Goal: Task Accomplishment & Management: Use online tool/utility

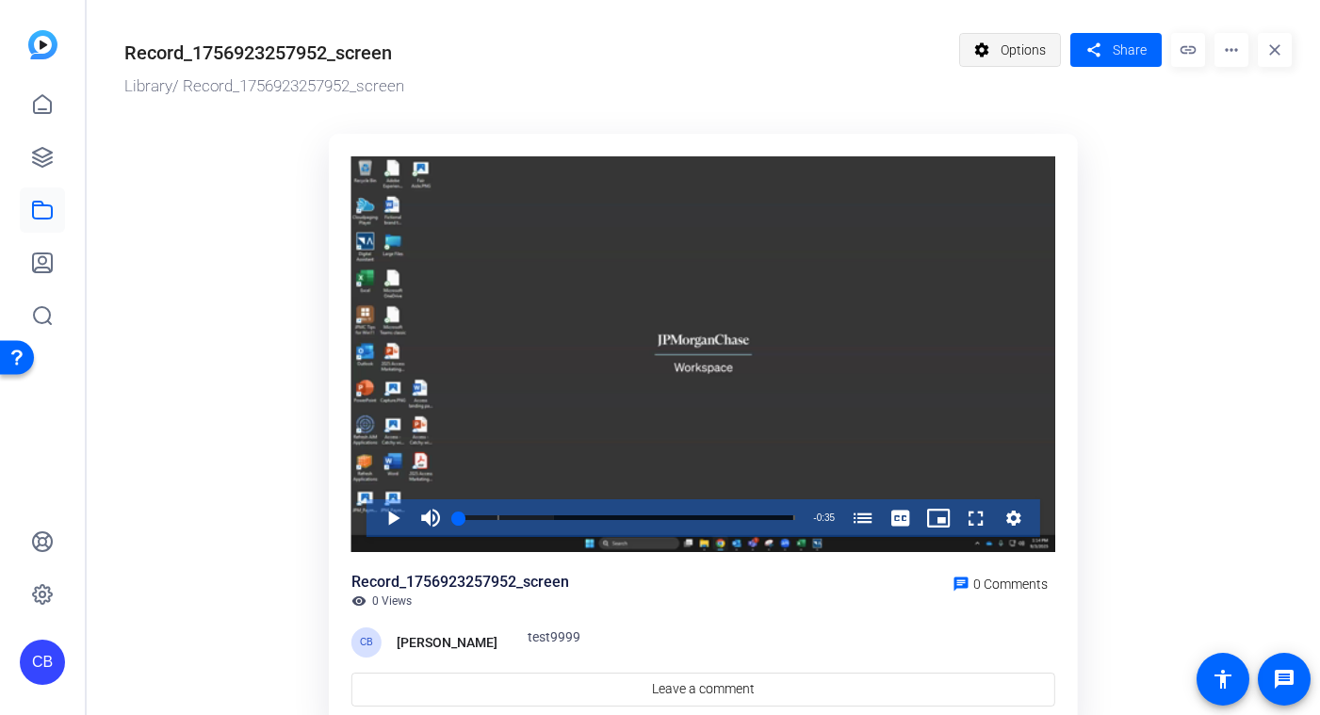
click at [1009, 42] on span "Options" at bounding box center [1022, 50] width 45 height 36
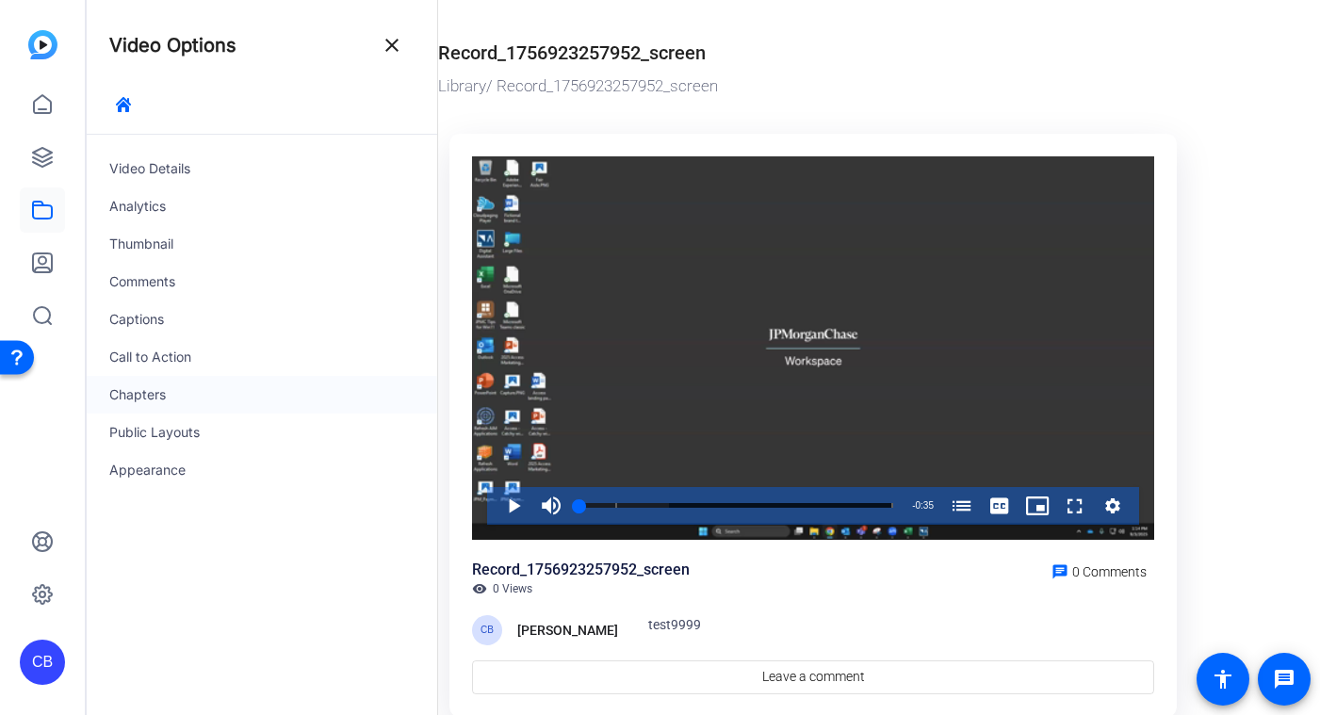
click at [241, 398] on div "Chapters" at bounding box center [262, 395] width 350 height 38
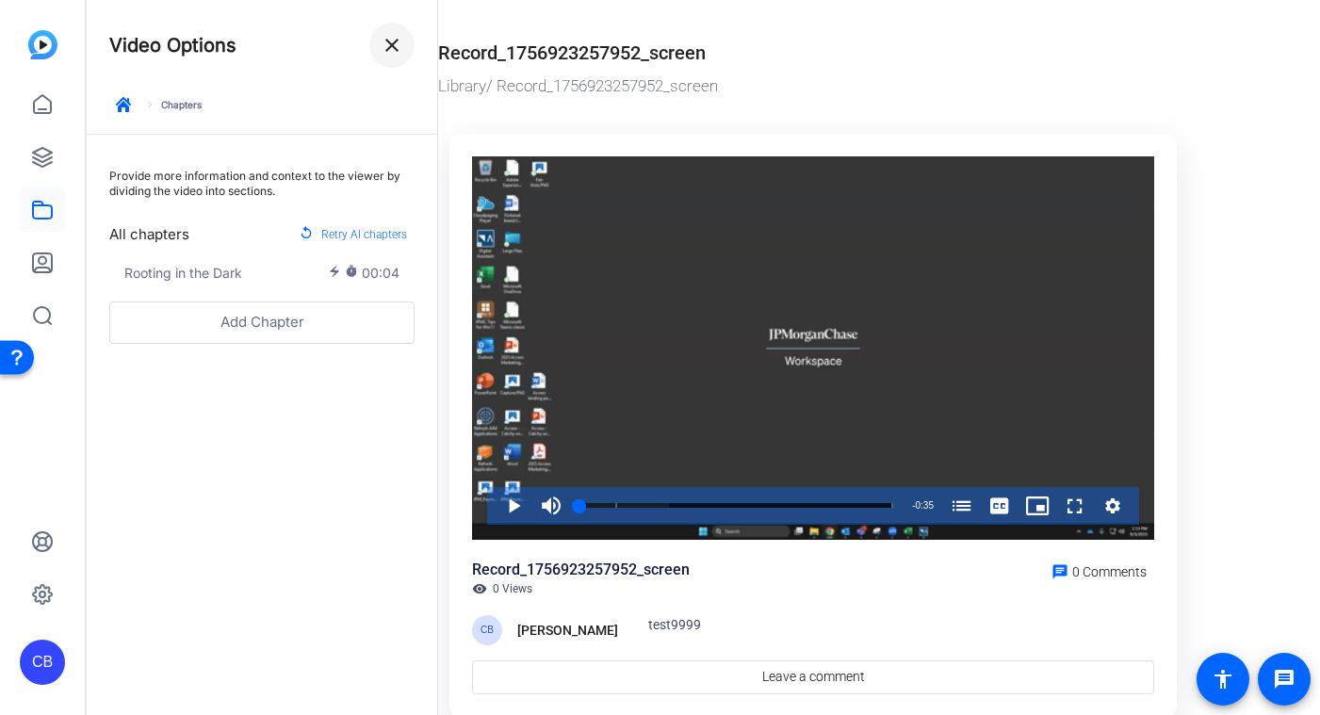
click at [409, 44] on span at bounding box center [391, 45] width 45 height 45
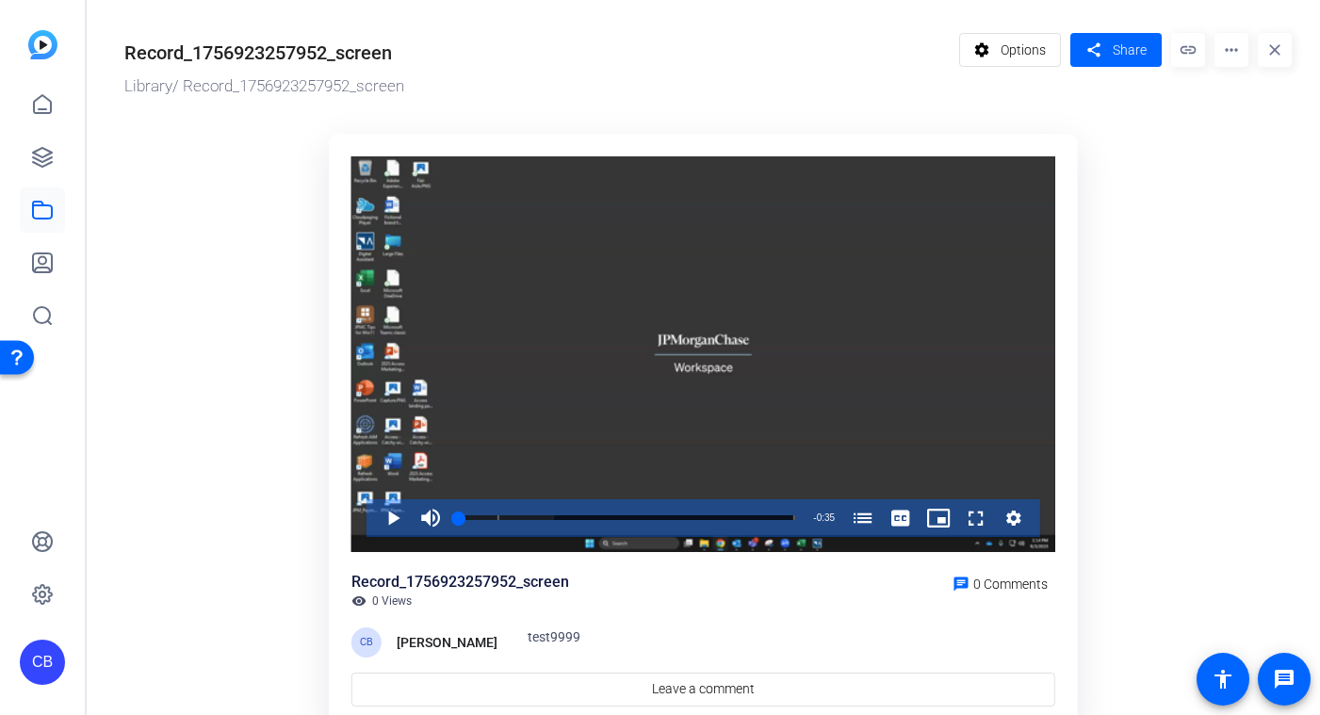
click at [1214, 57] on mat-icon "more_horiz" at bounding box center [1231, 50] width 34 height 34
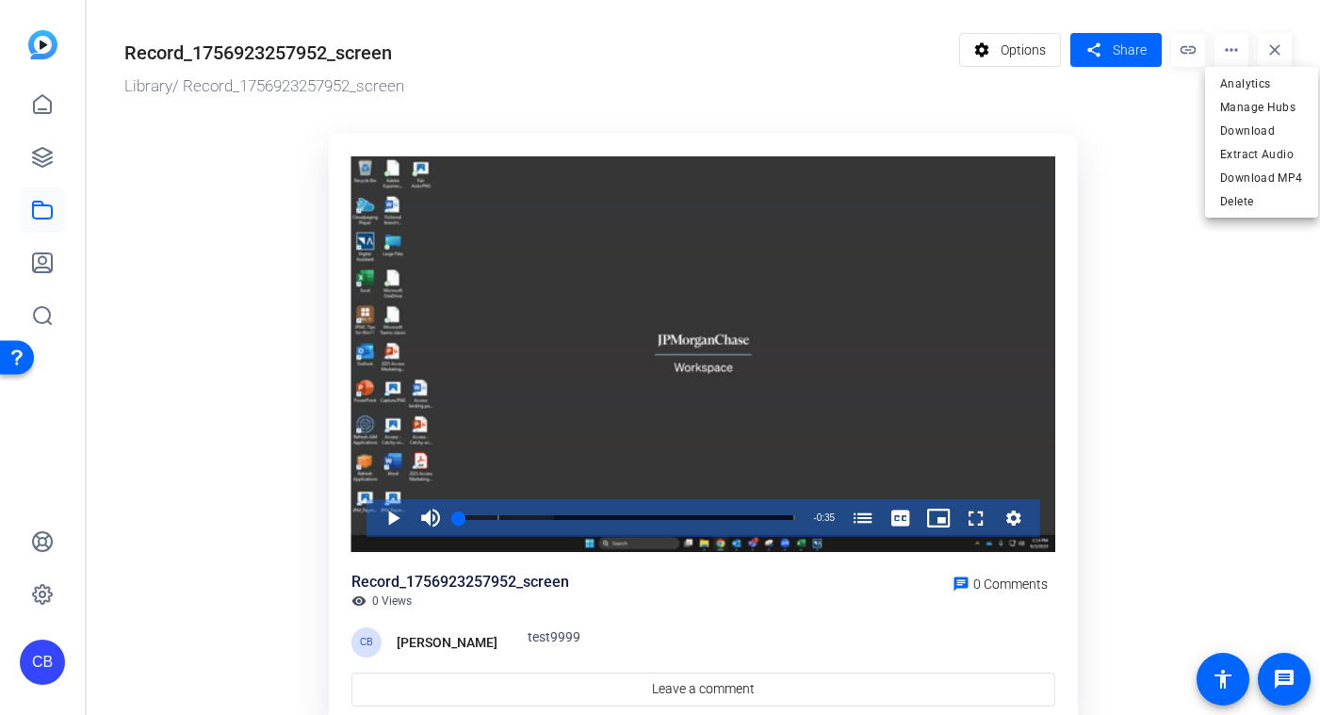
click at [33, 155] on div at bounding box center [660, 357] width 1320 height 715
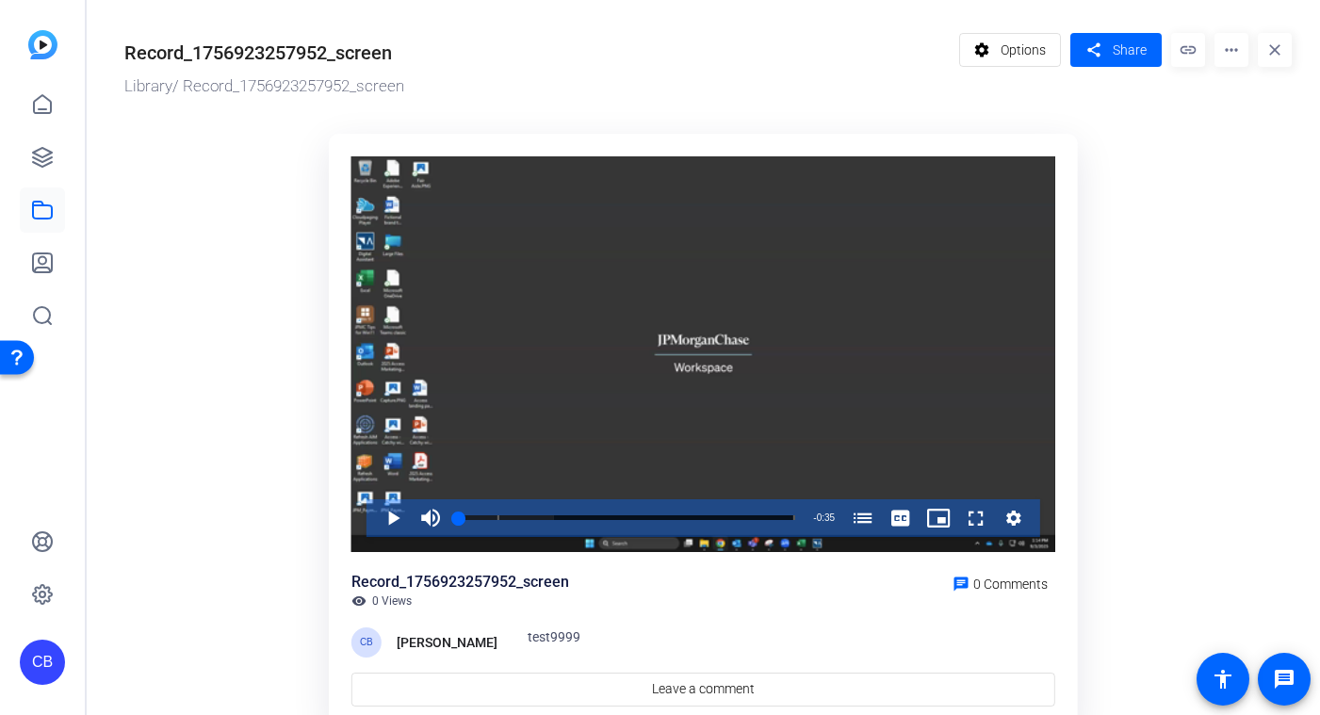
click at [35, 155] on icon at bounding box center [42, 157] width 23 height 23
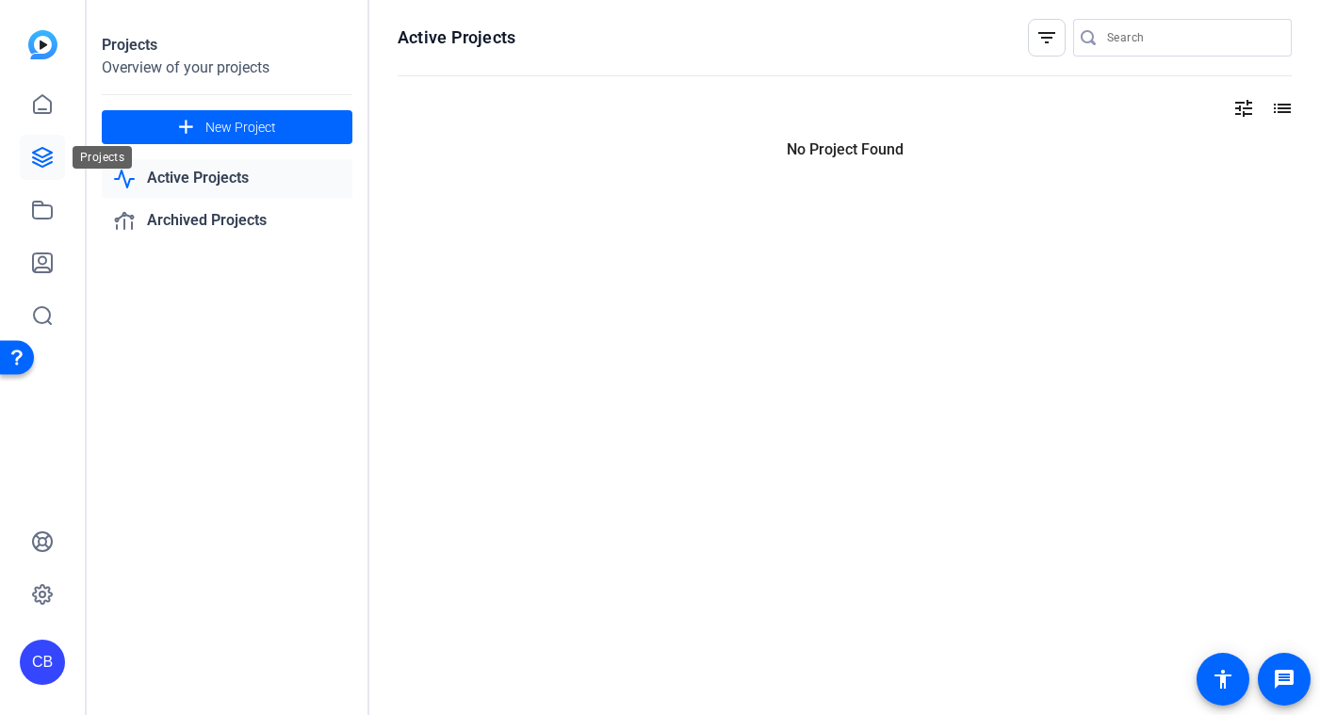
click at [35, 155] on icon at bounding box center [42, 157] width 23 height 23
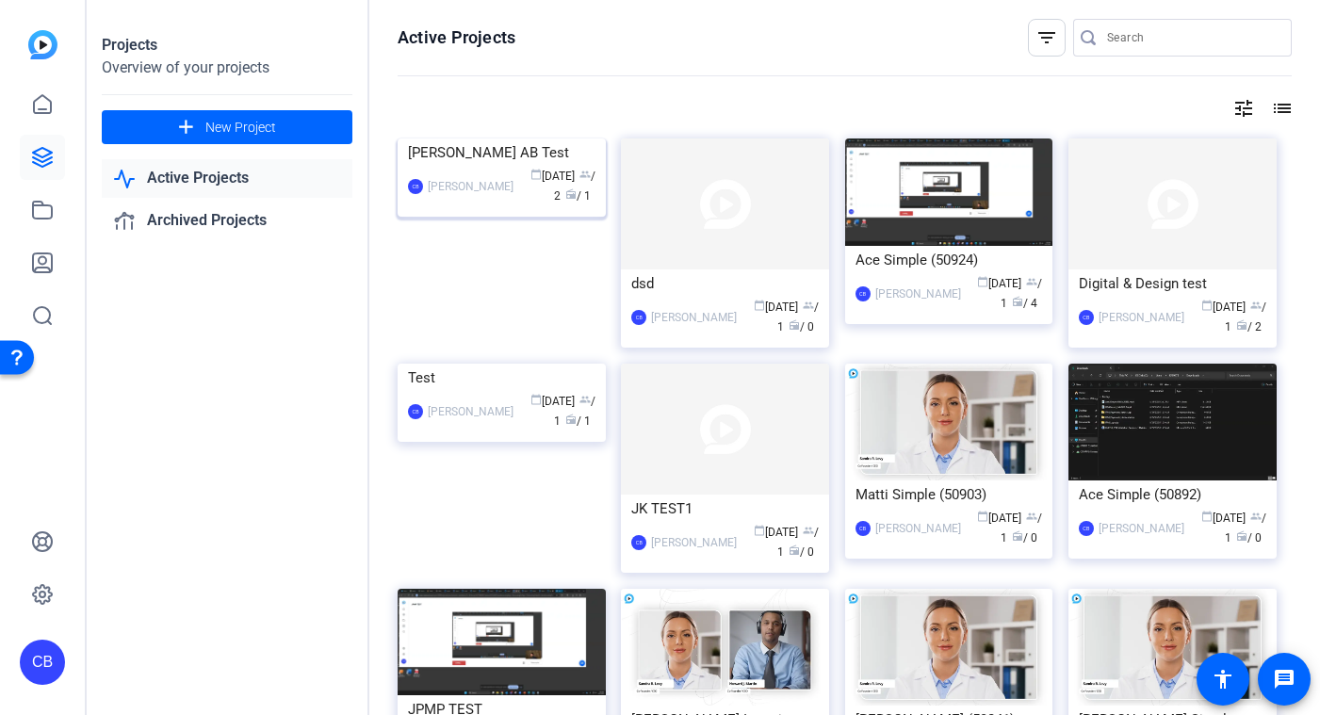
click at [495, 138] on img at bounding box center [502, 138] width 208 height 0
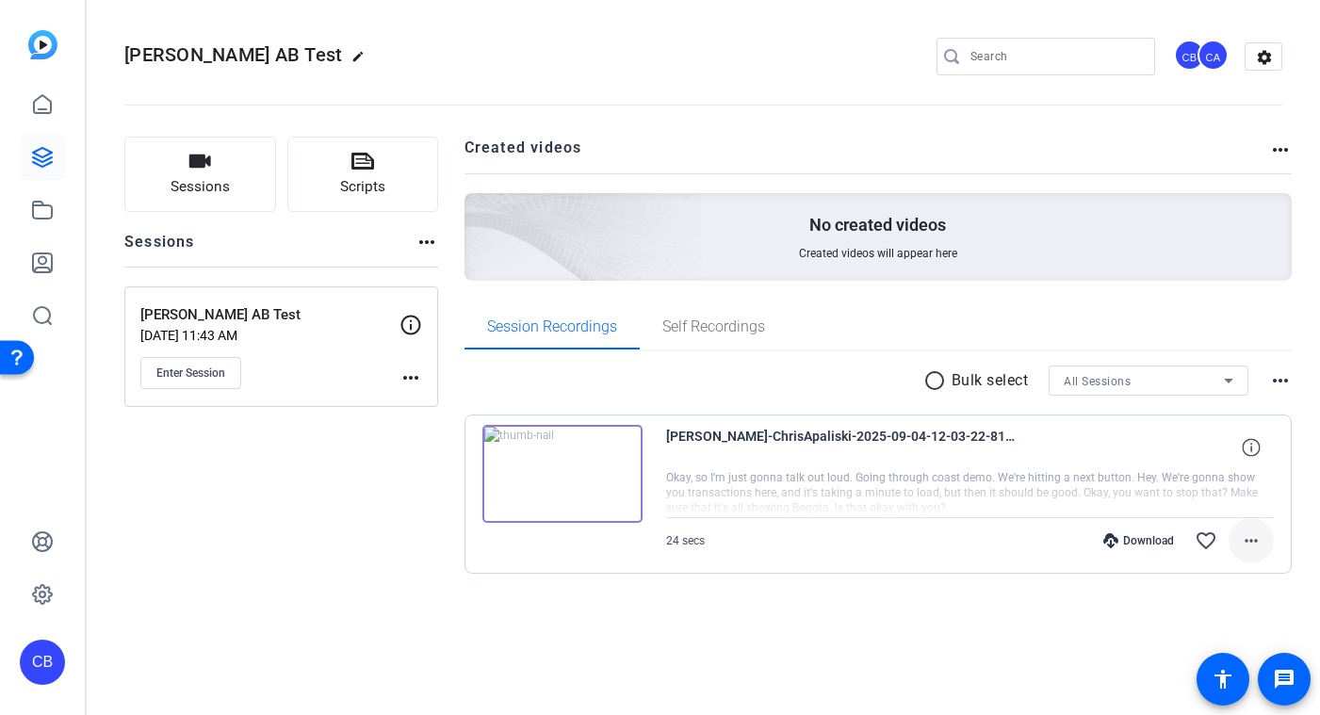
click at [1267, 533] on span at bounding box center [1250, 540] width 45 height 45
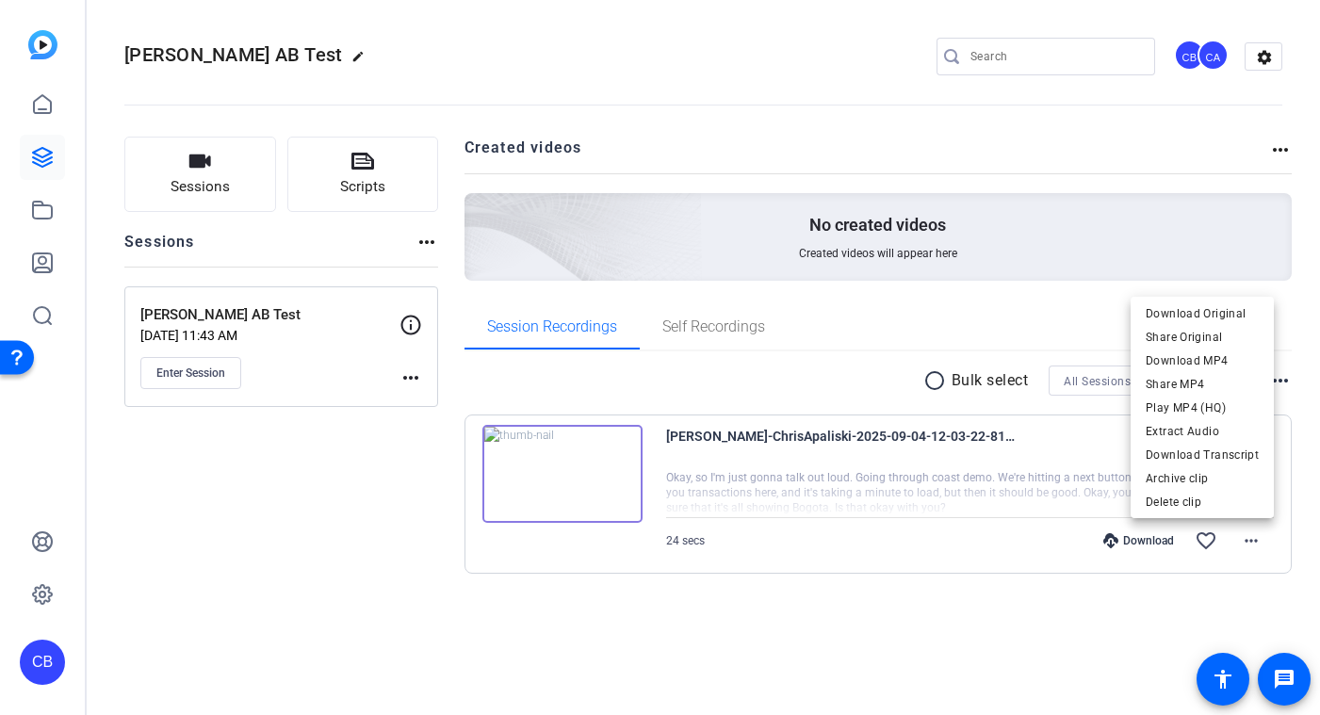
click at [1174, 567] on div at bounding box center [660, 357] width 1320 height 715
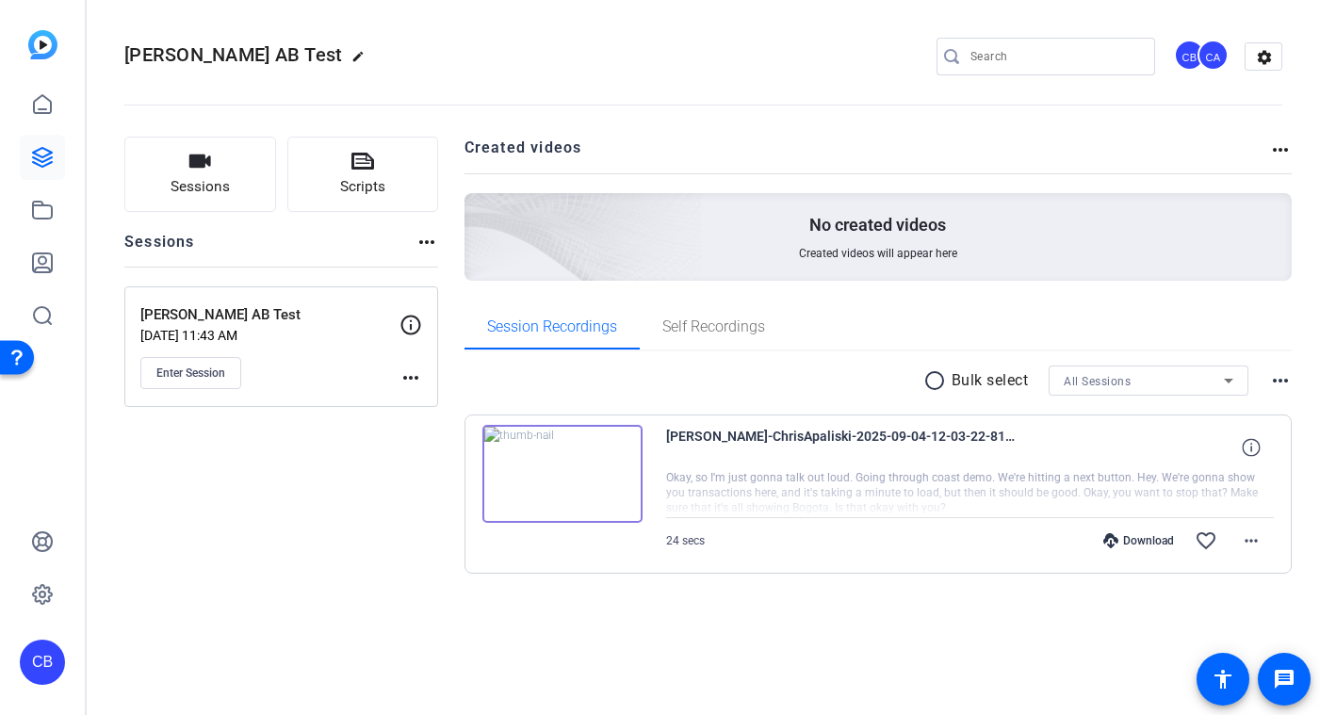
click at [1288, 378] on mat-icon "more_horiz" at bounding box center [1280, 380] width 23 height 23
click at [661, 625] on div at bounding box center [660, 357] width 1320 height 715
click at [602, 486] on img at bounding box center [562, 474] width 160 height 98
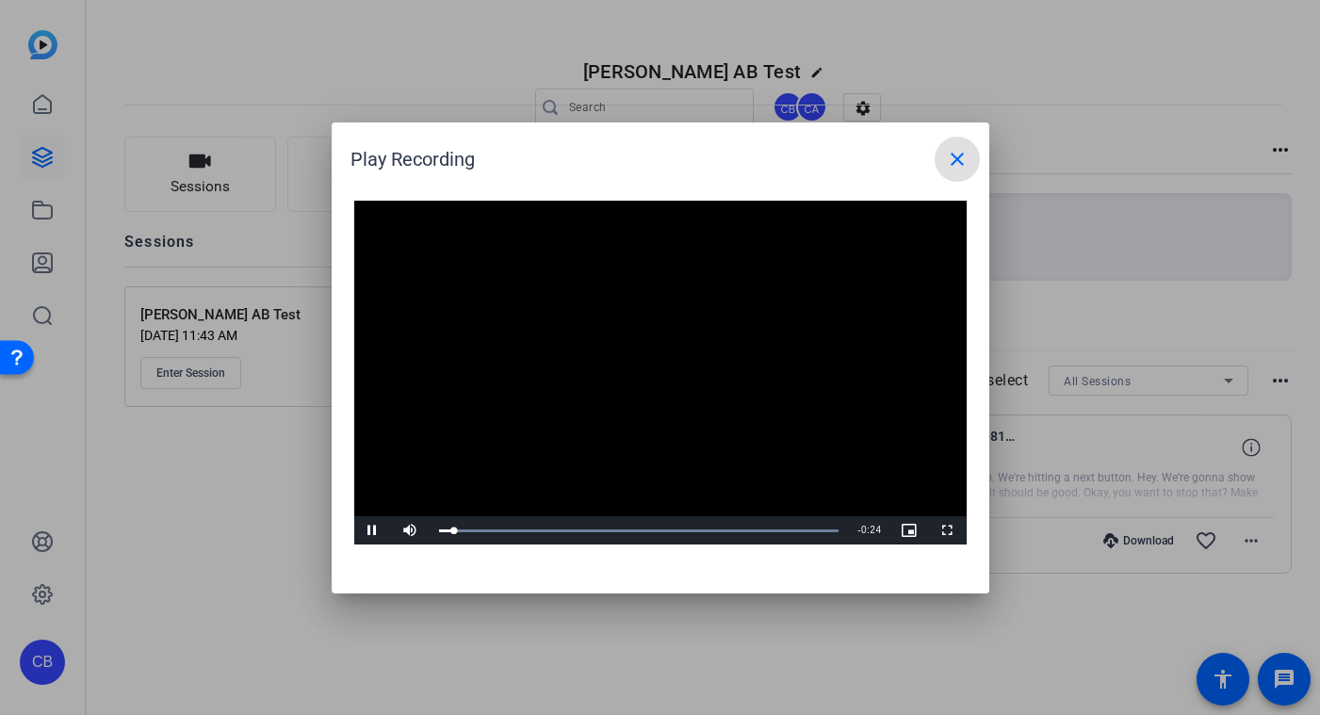
click at [950, 174] on span at bounding box center [956, 159] width 45 height 45
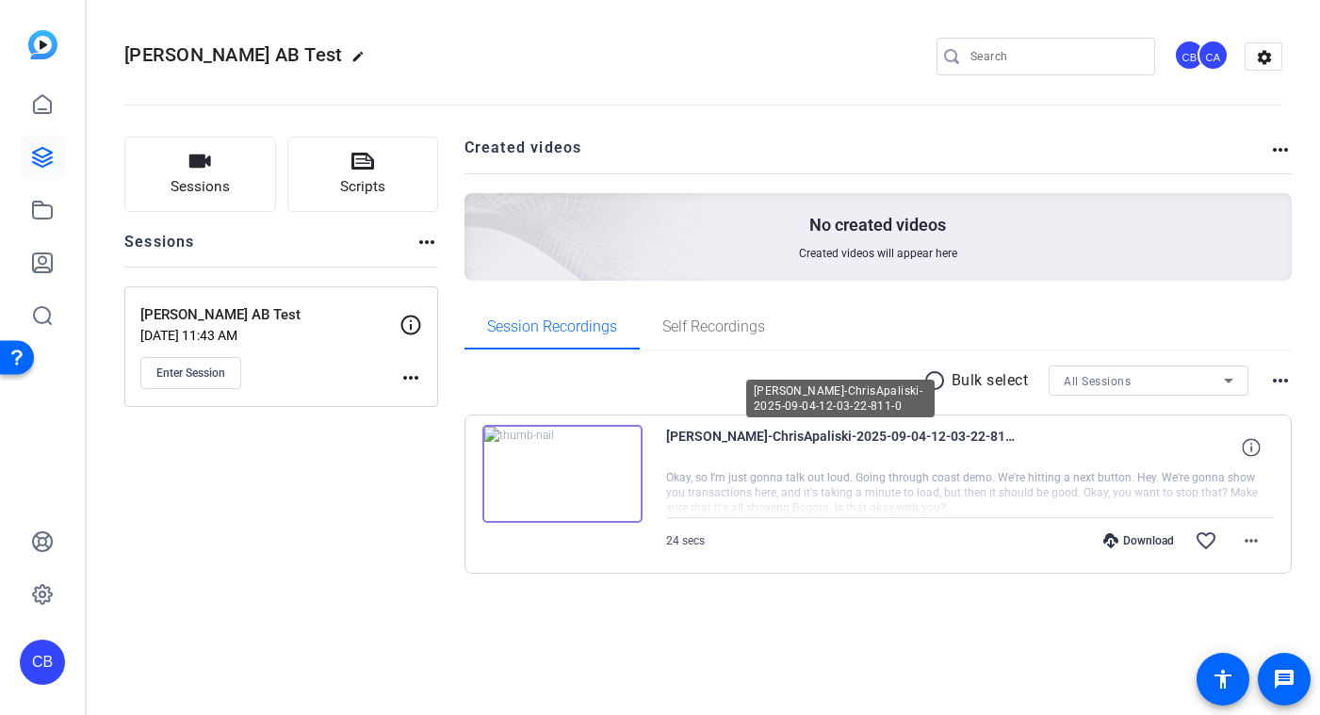
click at [762, 426] on span "[PERSON_NAME]-ChrisApaliski-2025-09-04-12-03-22-811-0" at bounding box center [840, 447] width 349 height 45
click at [1247, 449] on icon at bounding box center [1251, 447] width 18 height 18
click at [1258, 540] on mat-icon "more_horiz" at bounding box center [1251, 540] width 23 height 23
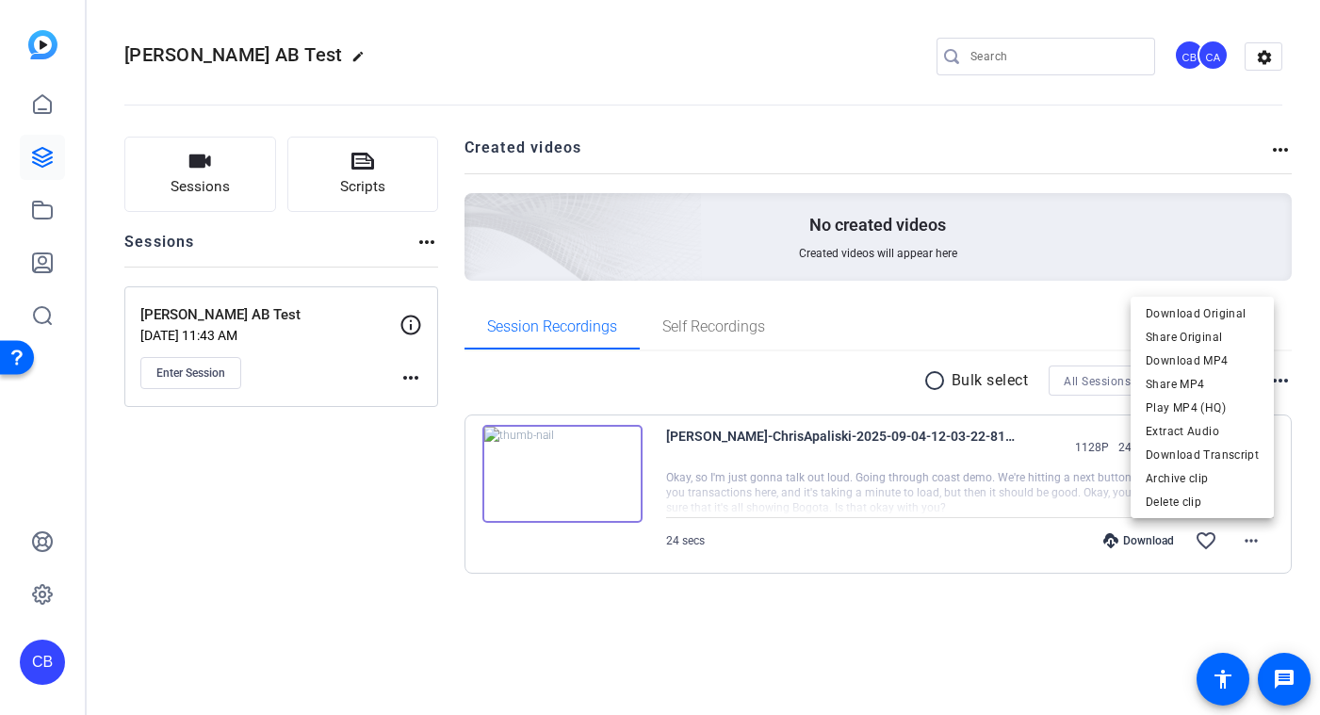
click at [1272, 48] on div at bounding box center [660, 357] width 1320 height 715
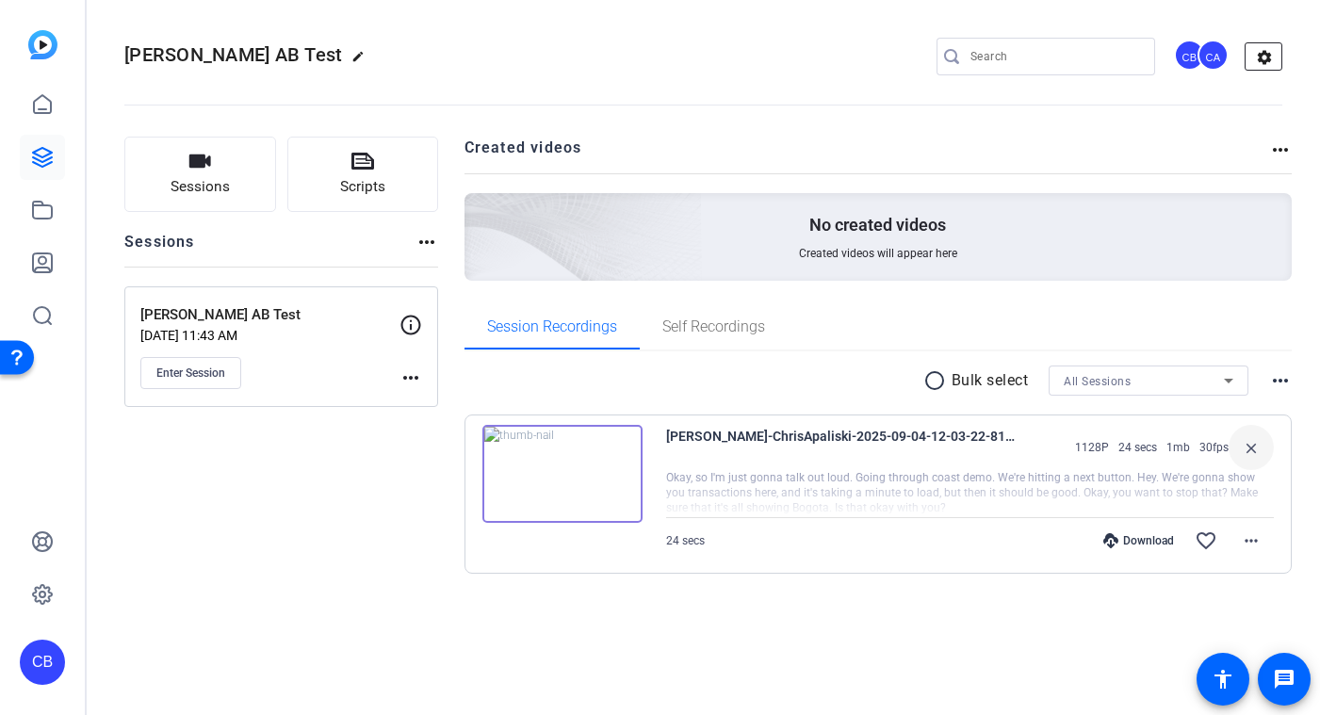
click at [1263, 51] on mat-icon "settings" at bounding box center [1264, 57] width 38 height 28
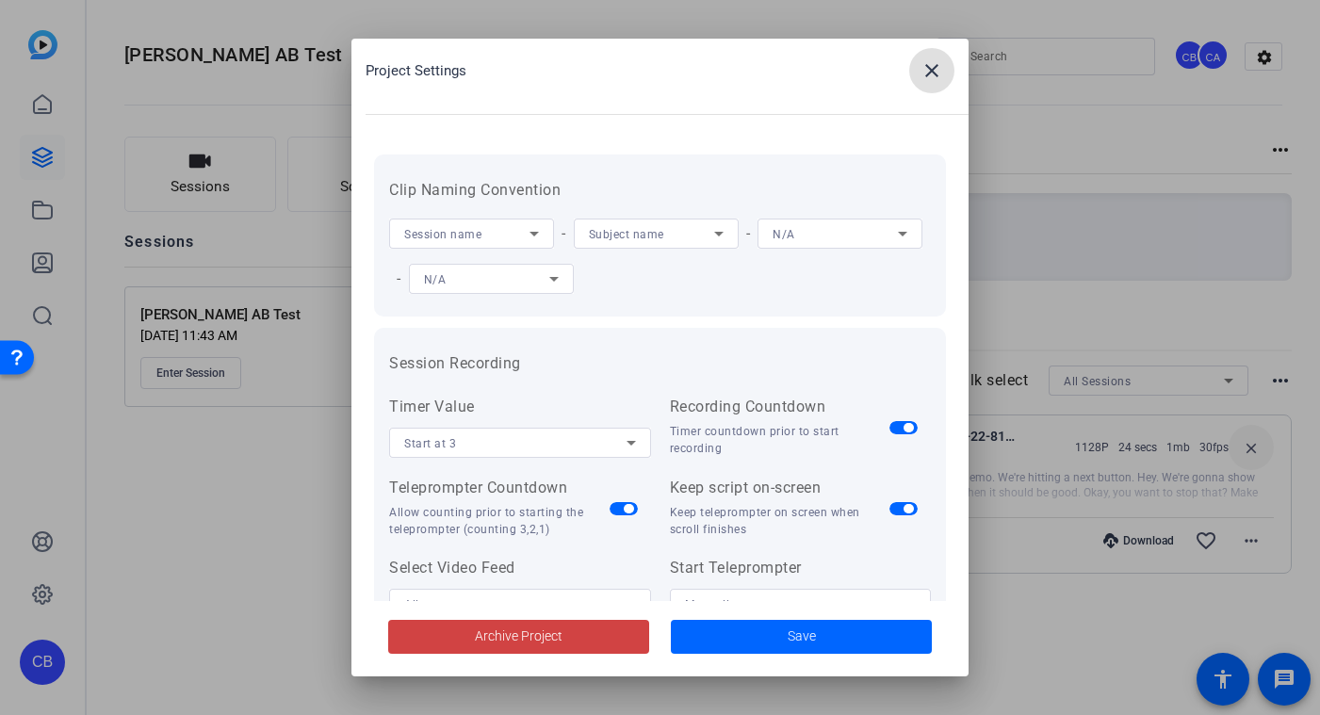
click at [933, 73] on mat-icon "close" at bounding box center [931, 70] width 23 height 23
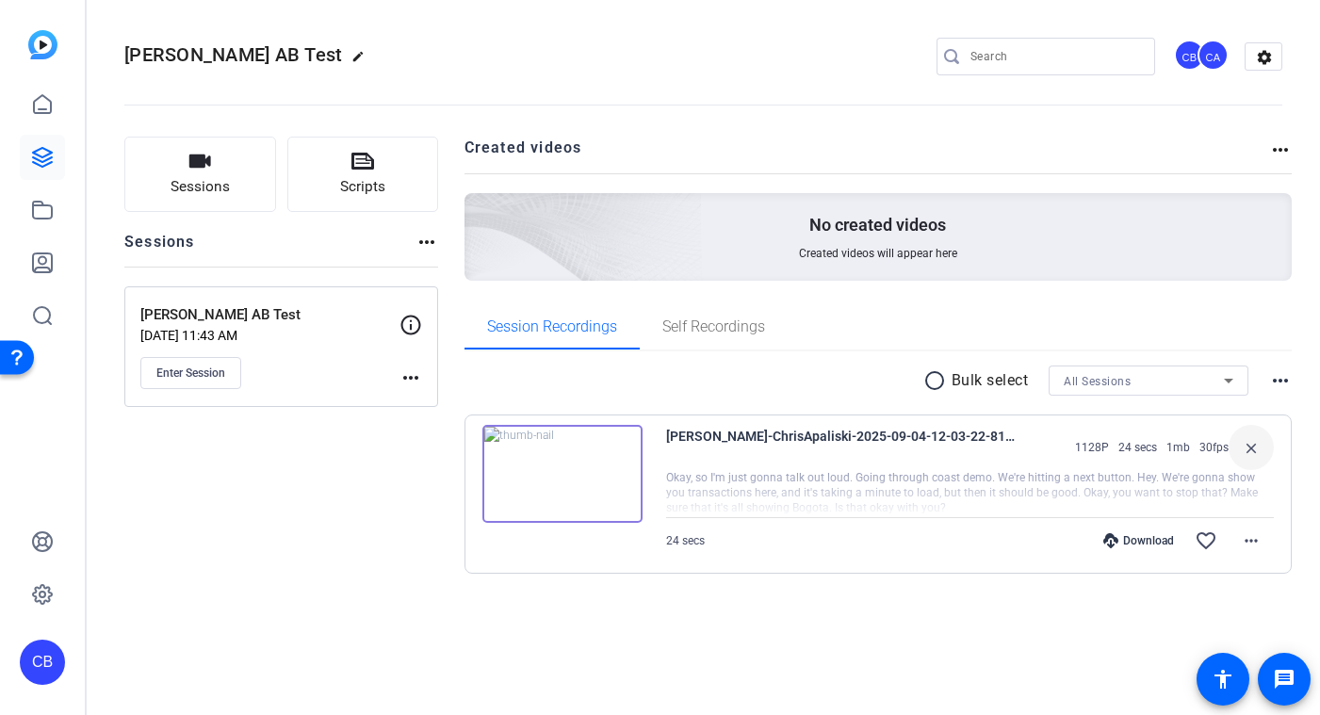
click at [1271, 381] on mat-icon "more_horiz" at bounding box center [1280, 380] width 23 height 23
click at [843, 457] on div at bounding box center [660, 357] width 1320 height 715
click at [737, 441] on span "[PERSON_NAME]-ChrisApaliski-2025-09-04-12-03-22-811-0" at bounding box center [840, 447] width 349 height 45
click at [590, 446] on img at bounding box center [562, 474] width 160 height 98
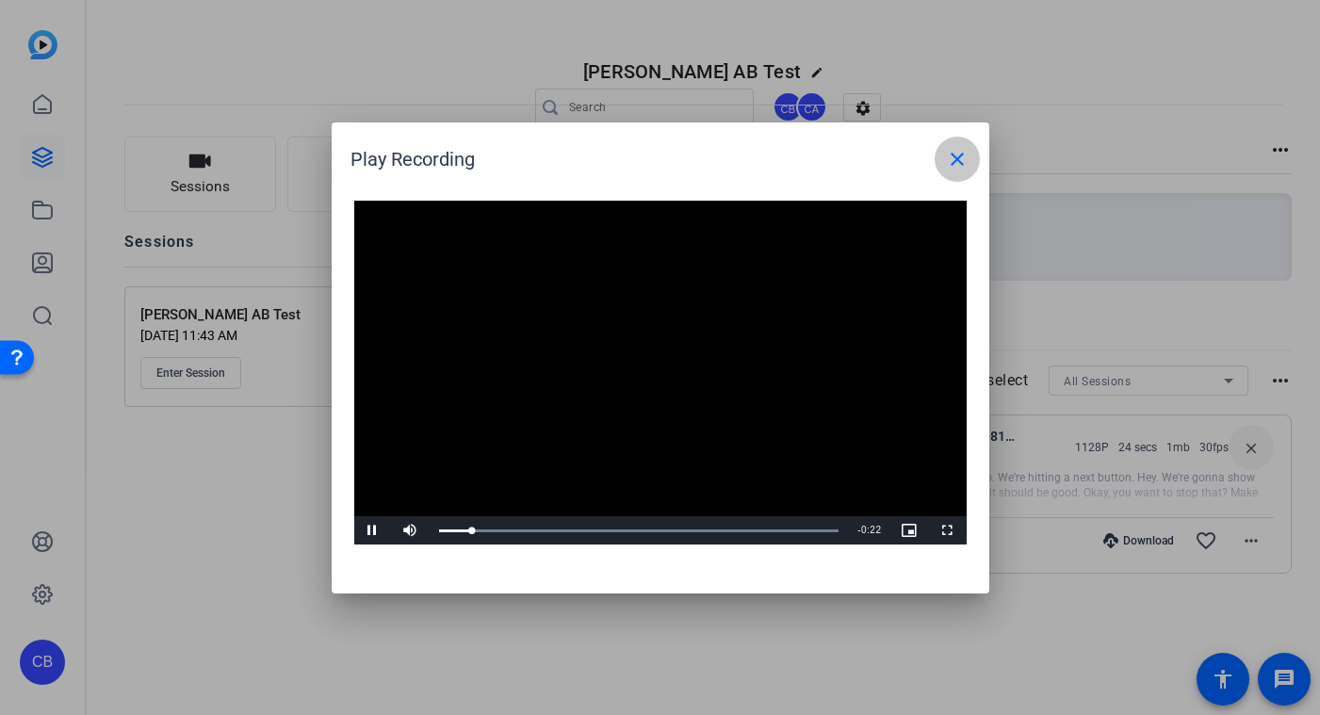
click at [960, 164] on mat-icon "close" at bounding box center [957, 159] width 23 height 23
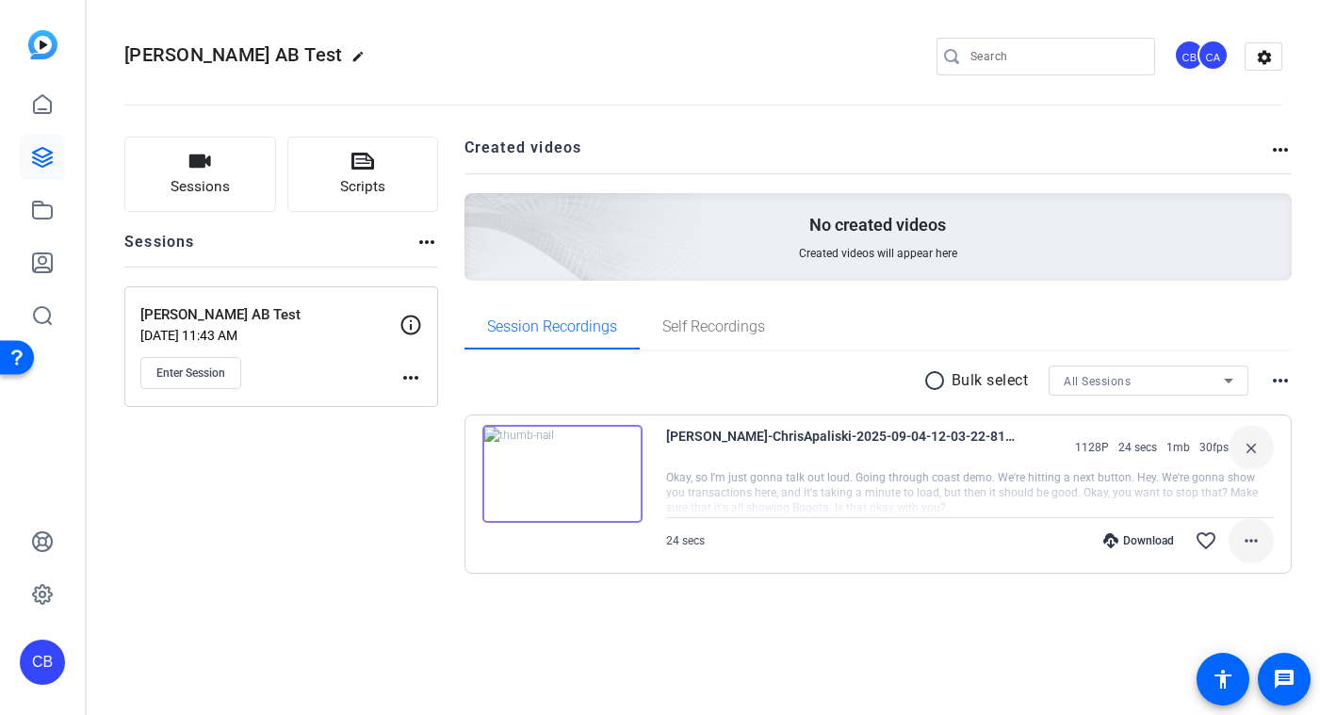
click at [1249, 534] on mat-icon "more_horiz" at bounding box center [1251, 540] width 23 height 23
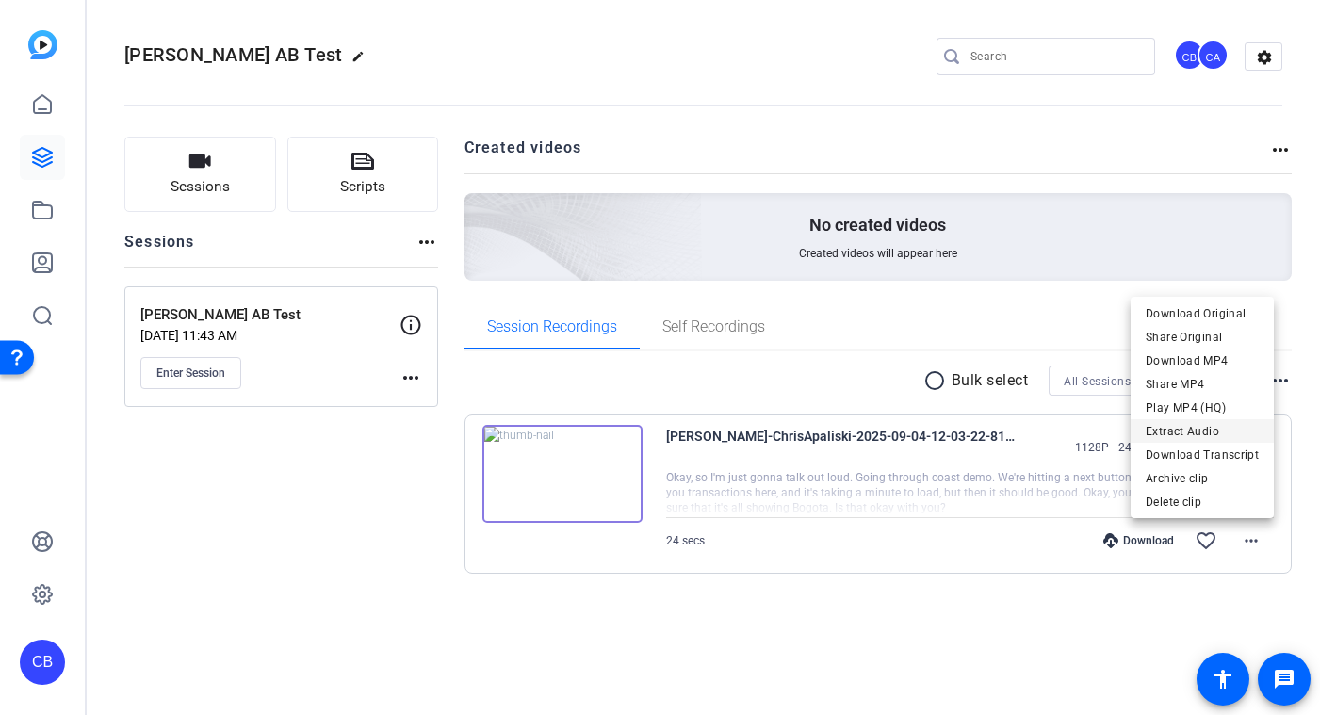
click at [1194, 438] on span "Extract Audio" at bounding box center [1201, 431] width 113 height 23
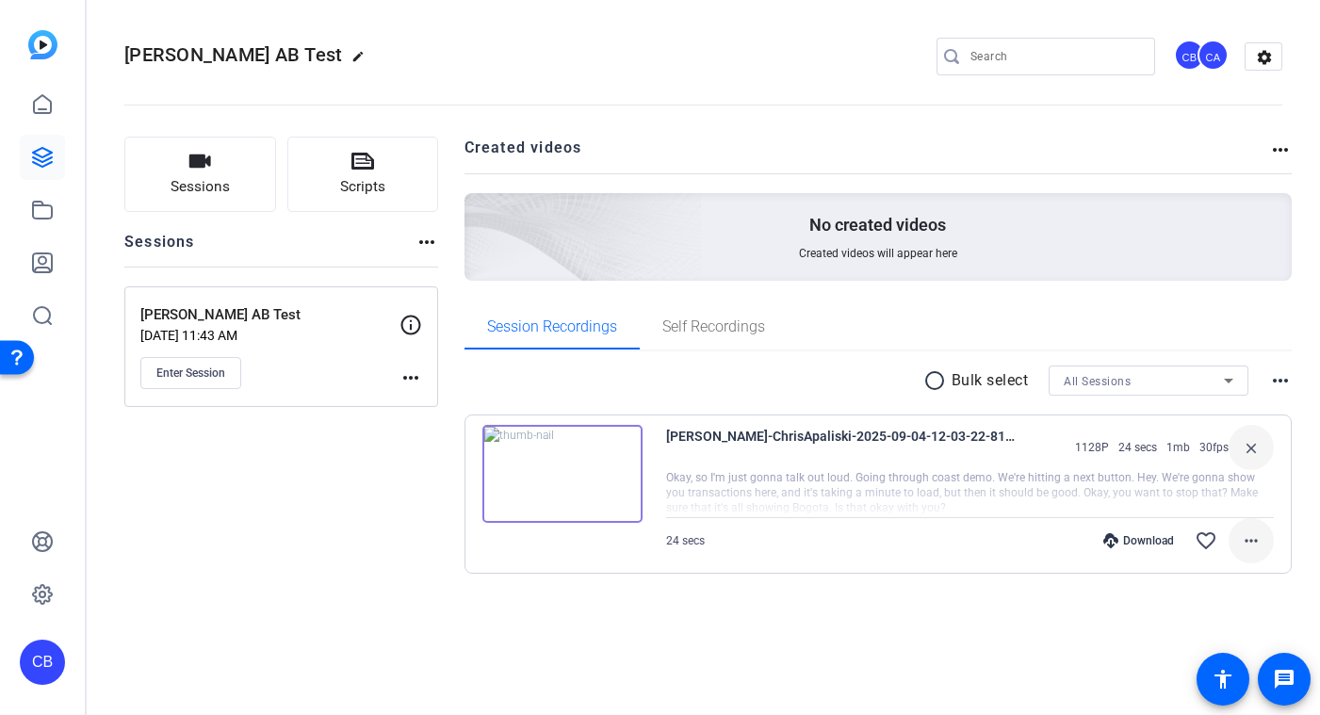
click at [1253, 544] on mat-icon "more_horiz" at bounding box center [1251, 540] width 23 height 23
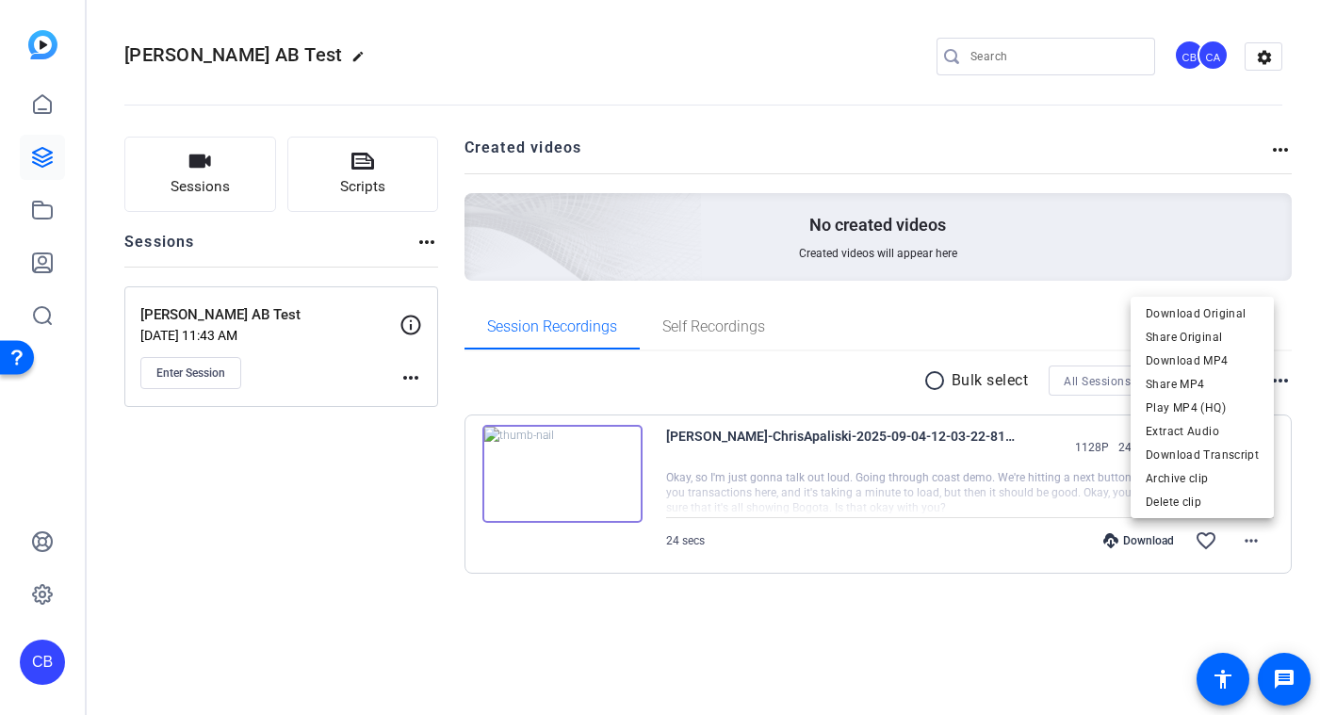
click at [846, 495] on div at bounding box center [660, 357] width 1320 height 715
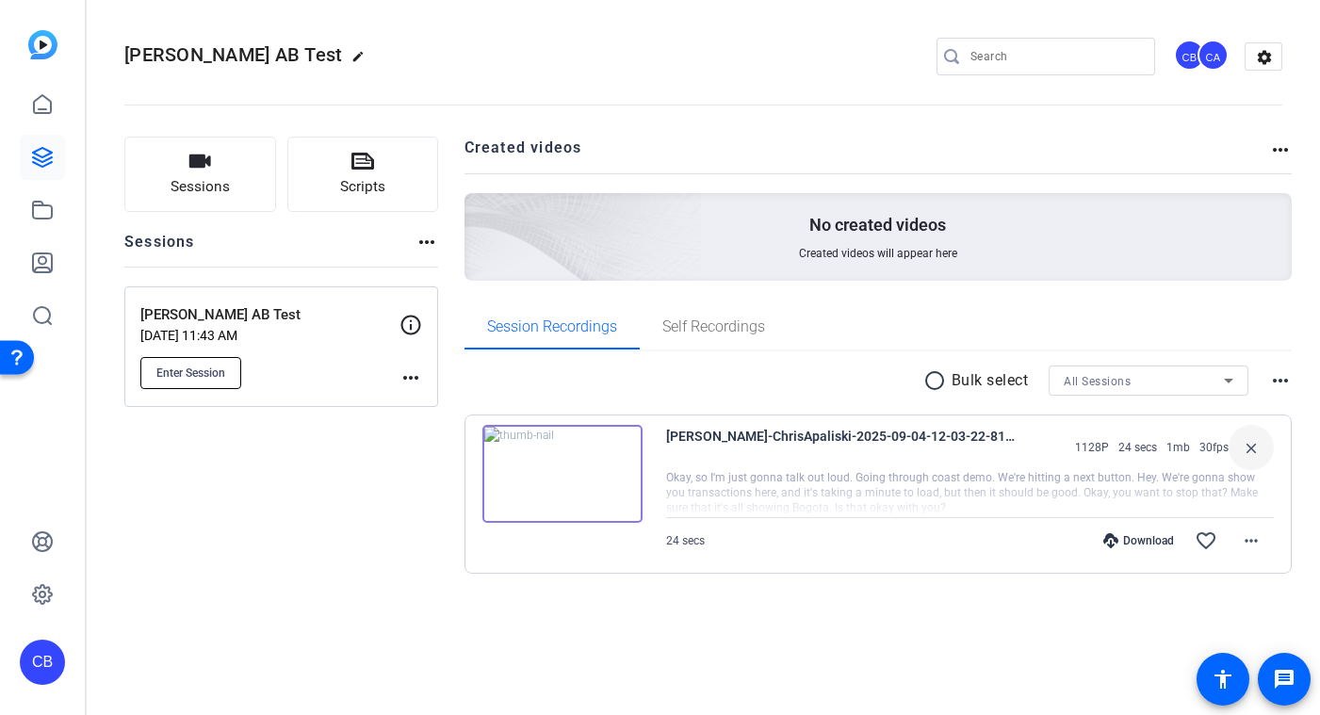
click at [154, 373] on button "Enter Session" at bounding box center [190, 373] width 101 height 32
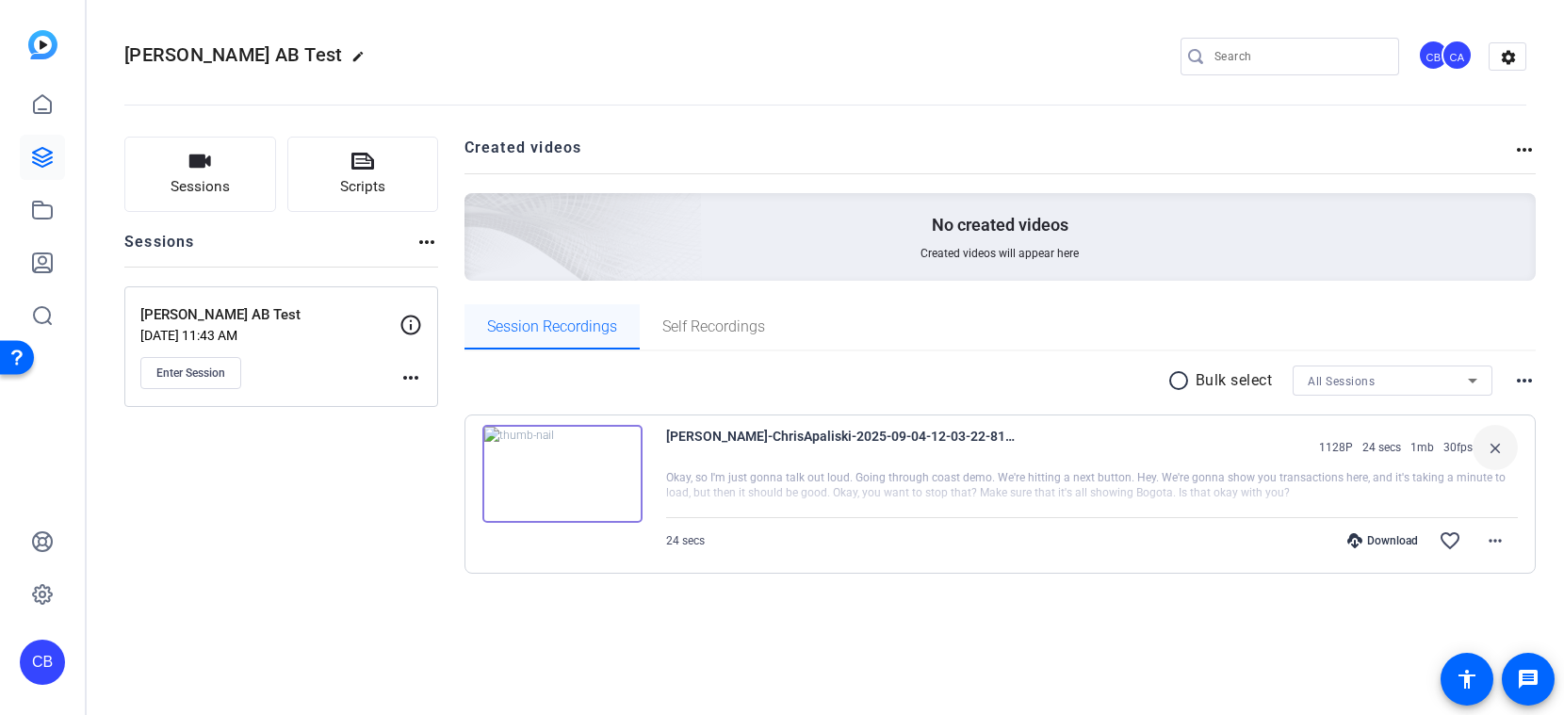
click at [538, 334] on span "Session Recordings" at bounding box center [552, 326] width 130 height 15
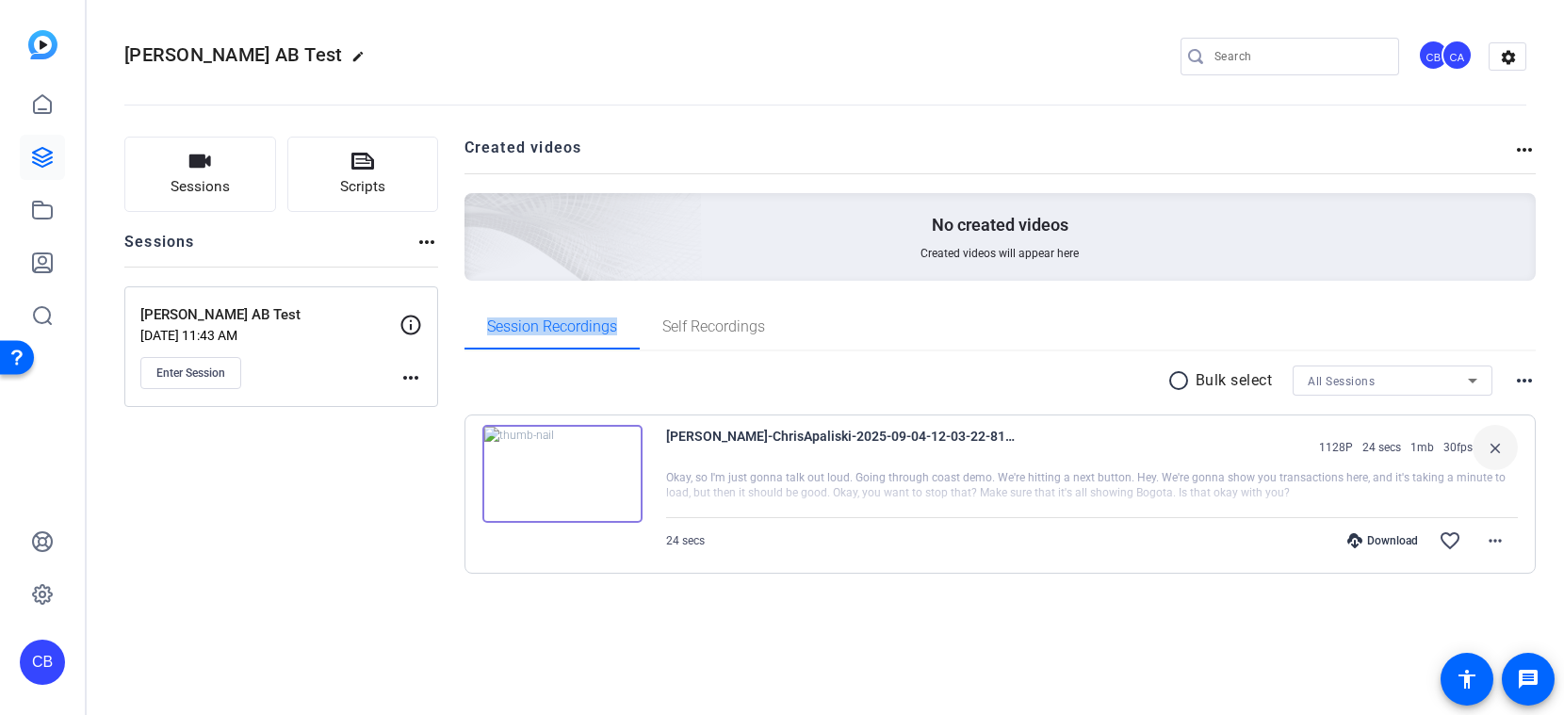
click at [1171, 376] on mat-icon "radio_button_unchecked" at bounding box center [1181, 380] width 28 height 23
click at [497, 430] on icon at bounding box center [491, 436] width 19 height 23
click at [1319, 379] on mat-icon "more_horiz" at bounding box center [1524, 380] width 23 height 23
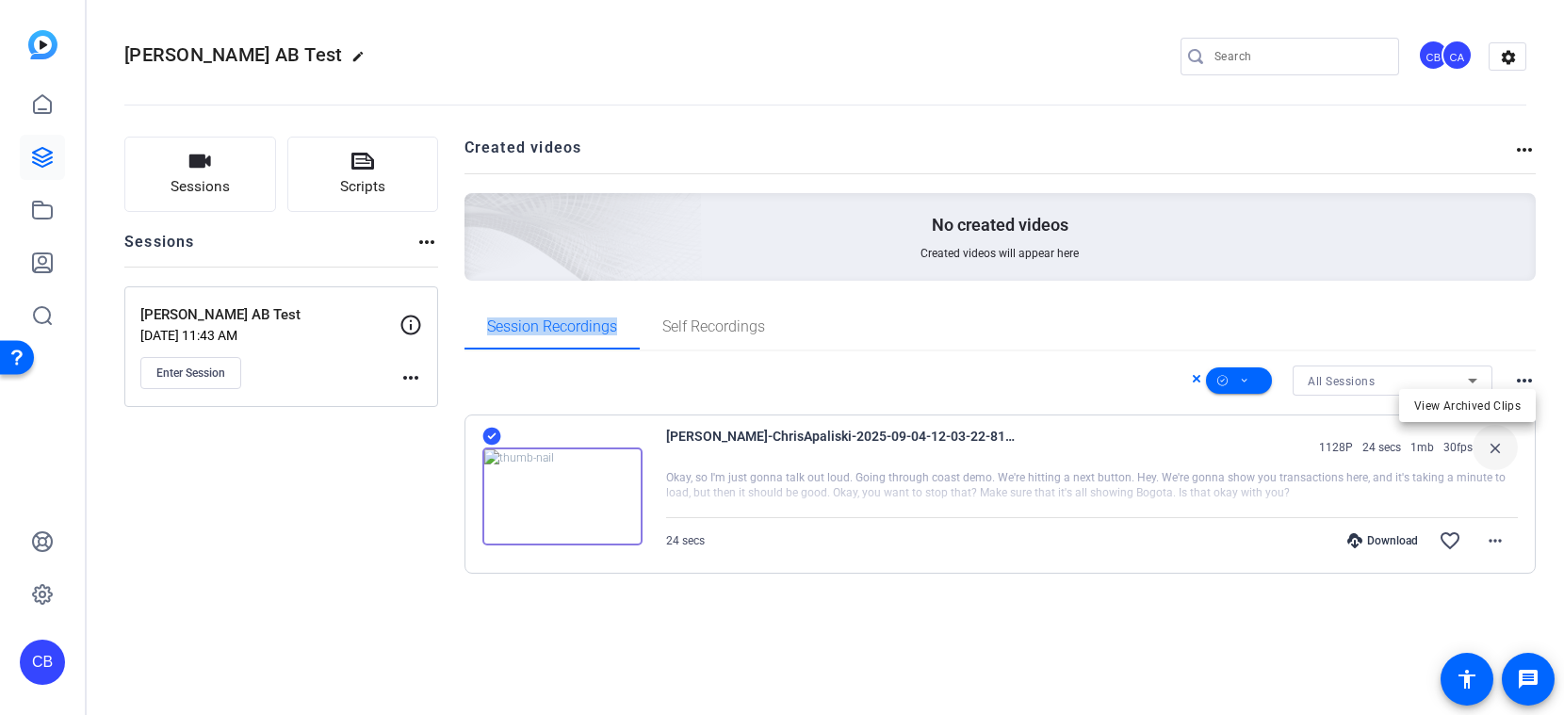
click at [1319, 379] on div at bounding box center [782, 357] width 1564 height 715
click at [1319, 518] on span at bounding box center [1494, 540] width 45 height 45
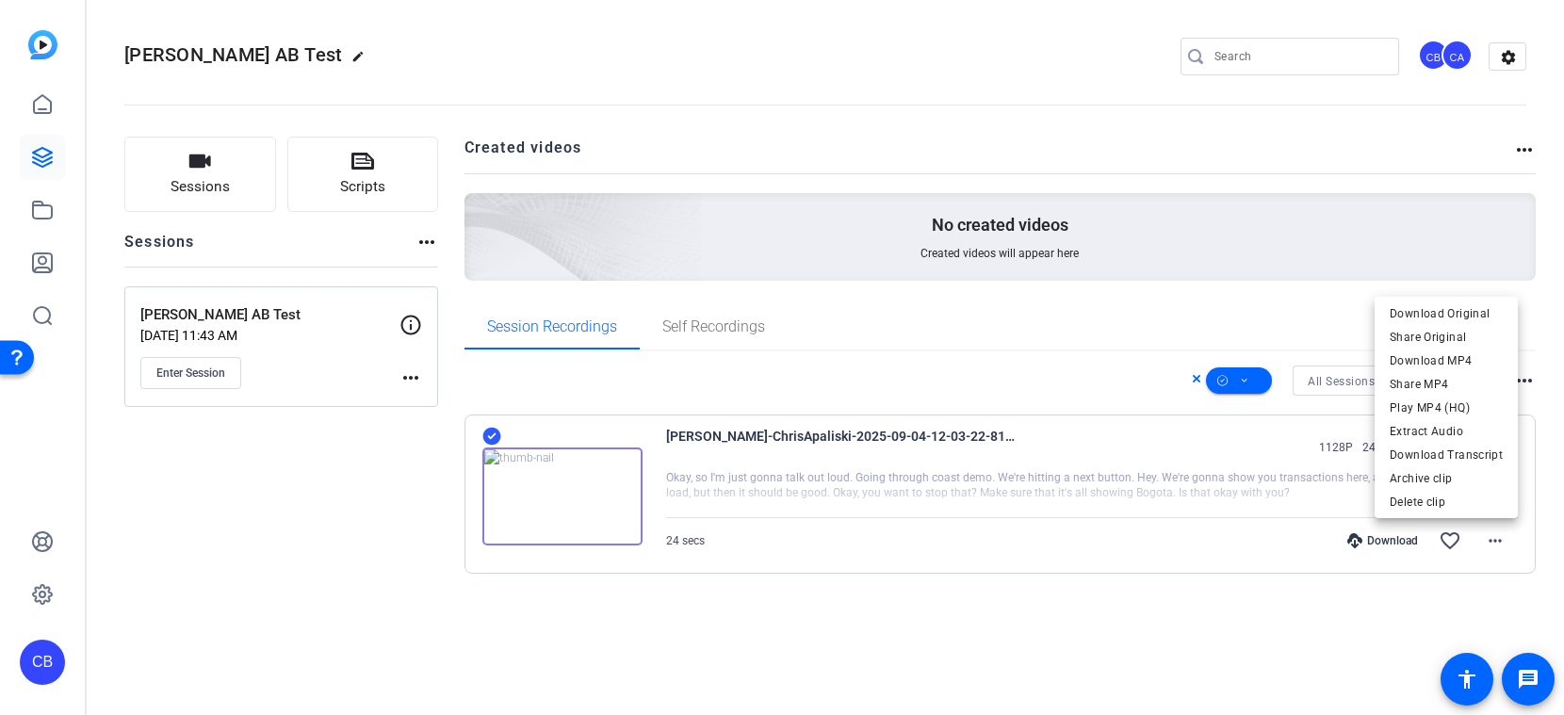
click at [380, 156] on div at bounding box center [782, 357] width 1564 height 715
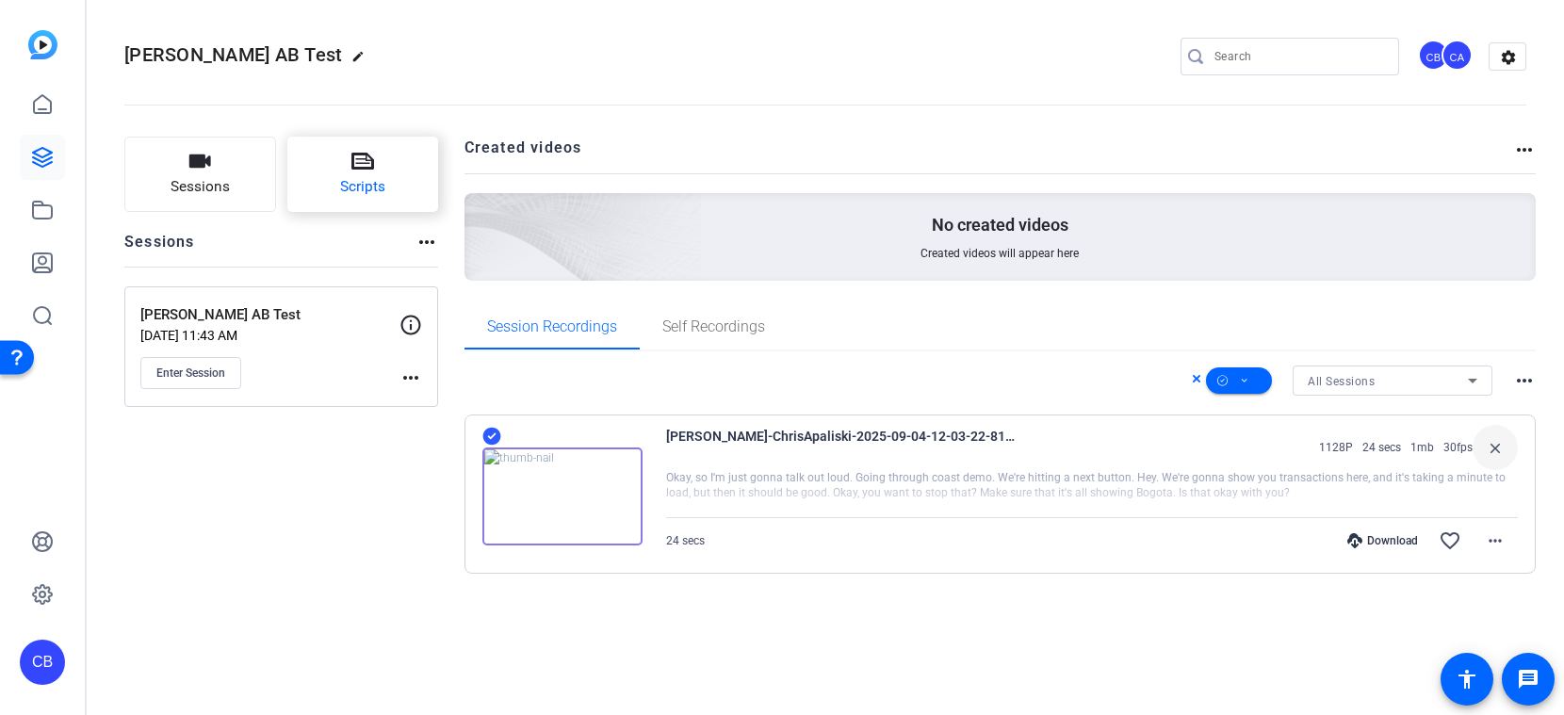
click at [309, 171] on button "Scripts" at bounding box center [363, 174] width 152 height 75
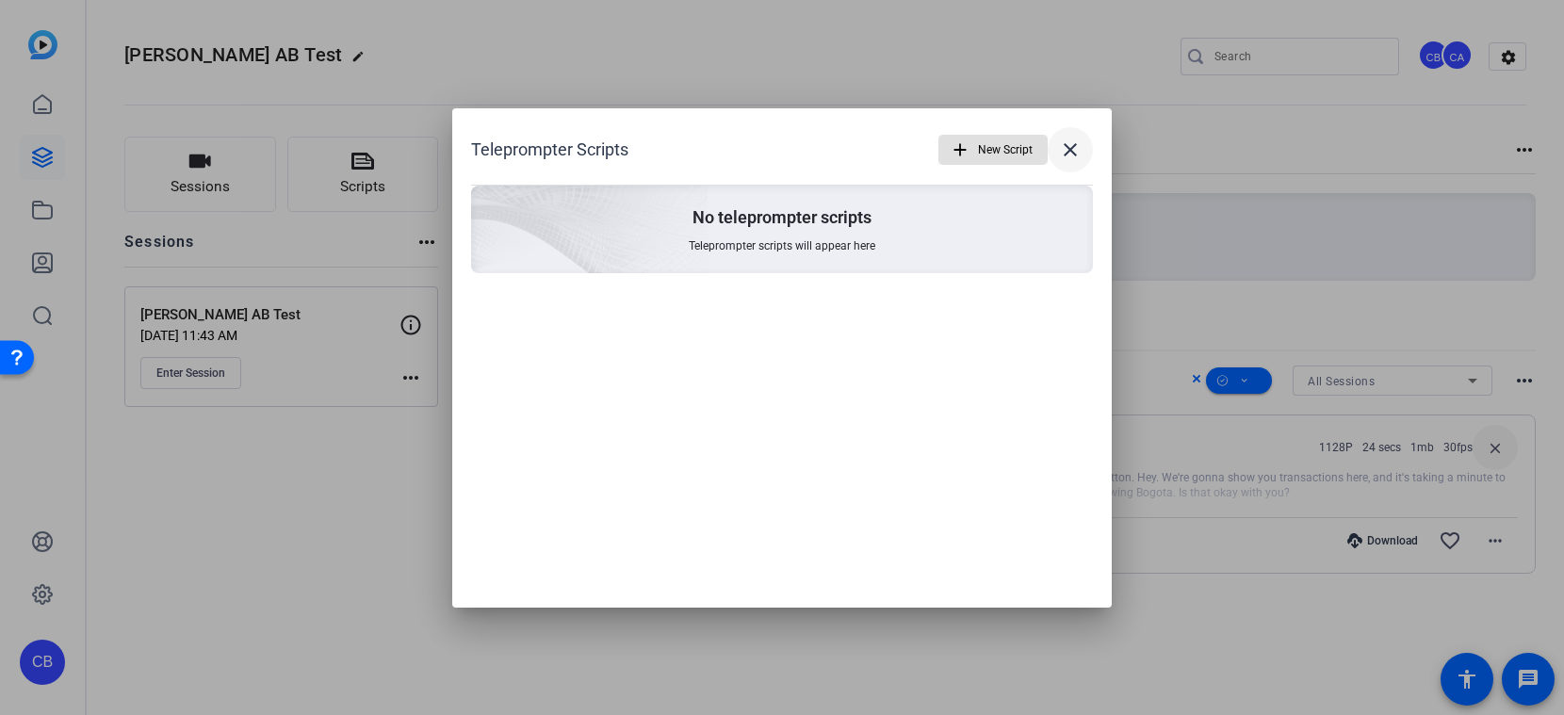
click at [1065, 154] on mat-icon "close" at bounding box center [1070, 149] width 23 height 23
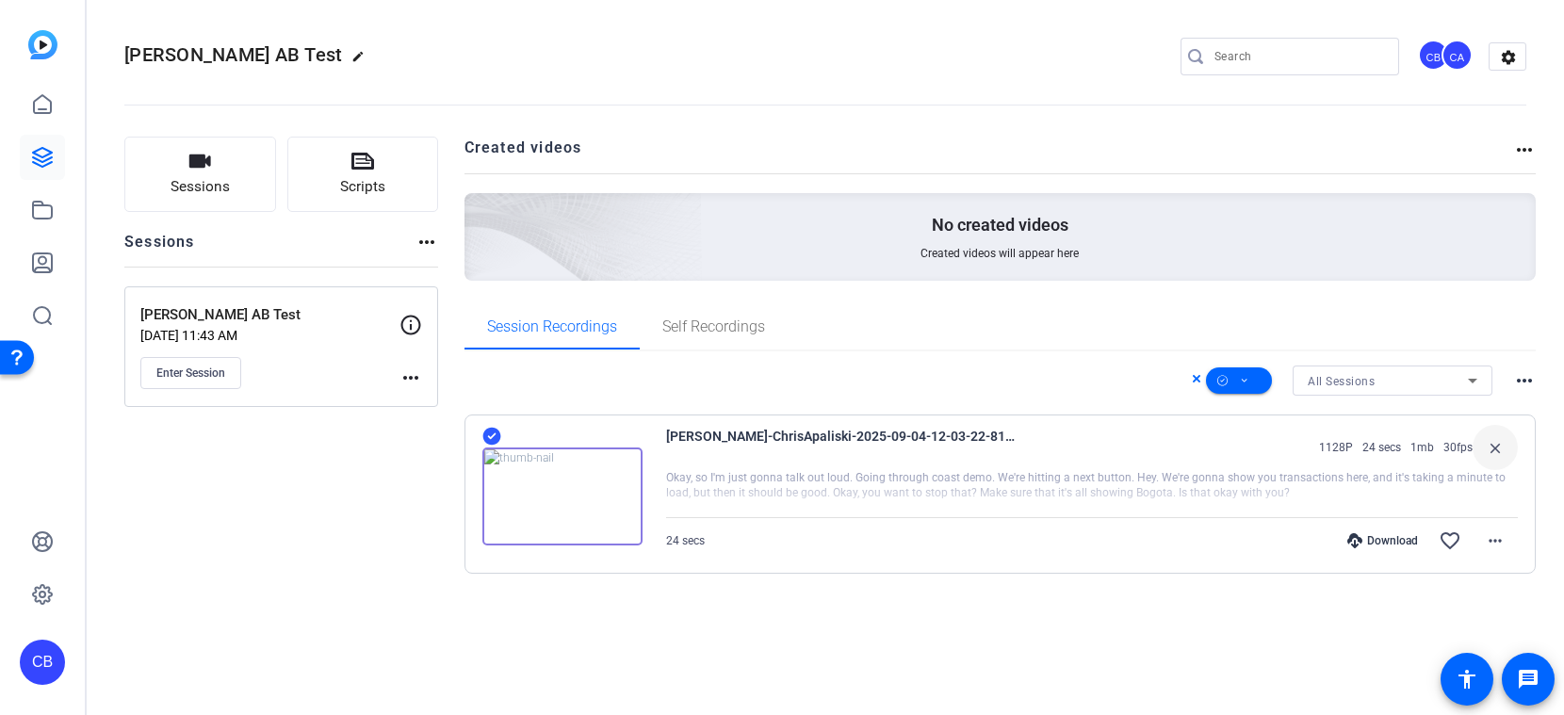
click at [53, 160] on icon at bounding box center [42, 157] width 23 height 23
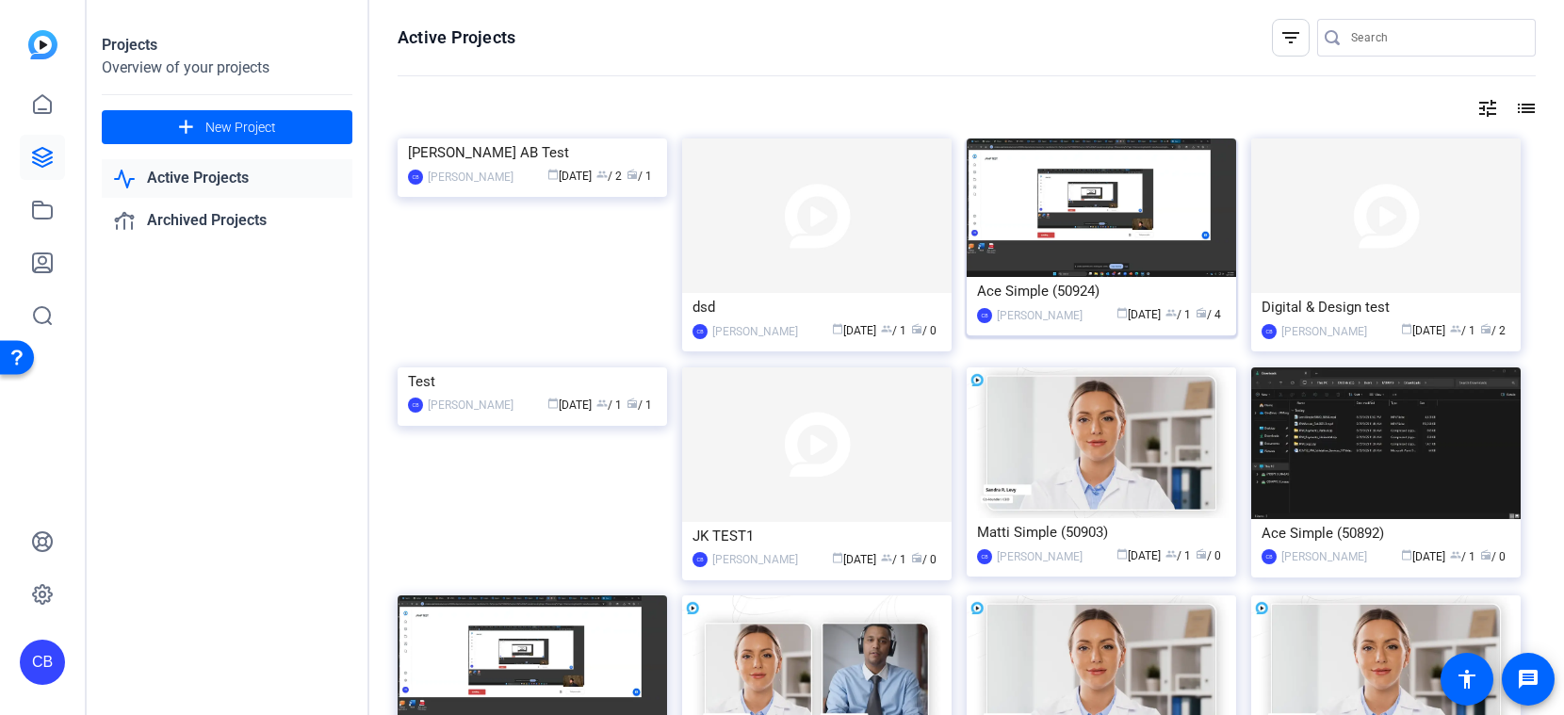
click at [1136, 241] on img at bounding box center [1100, 207] width 269 height 138
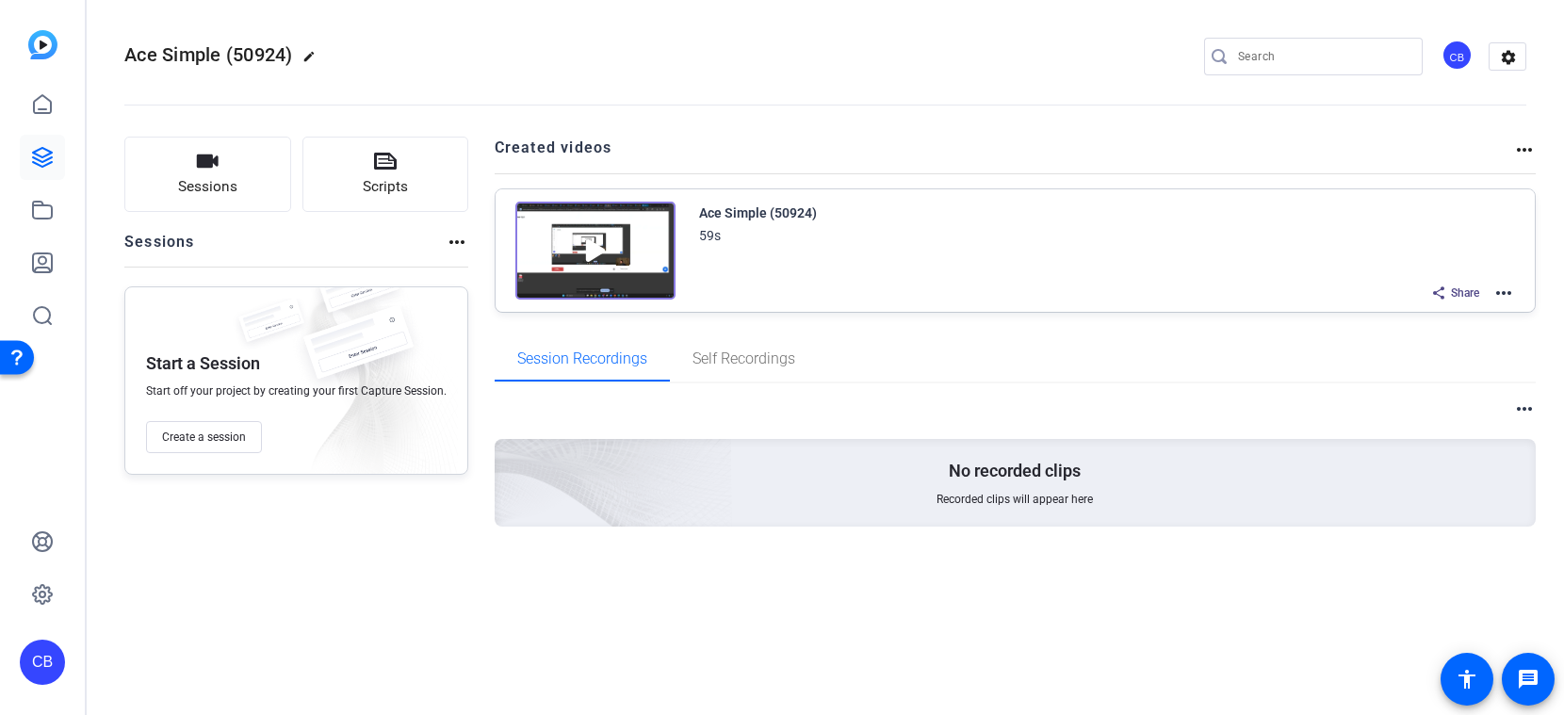
click at [1319, 288] on mat-icon "more_horiz" at bounding box center [1503, 293] width 23 height 23
click at [1319, 314] on span "Edit in Creator" at bounding box center [1434, 315] width 131 height 23
